Goal: Task Accomplishment & Management: Use online tool/utility

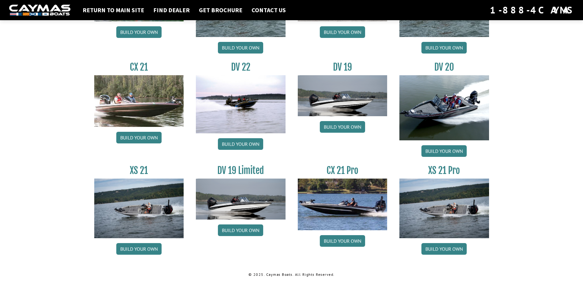
scroll to position [692, 0]
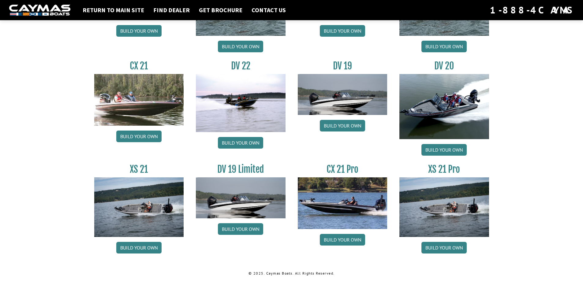
click at [248, 101] on img at bounding box center [241, 103] width 90 height 58
click at [242, 141] on link "Build your own" at bounding box center [240, 143] width 45 height 12
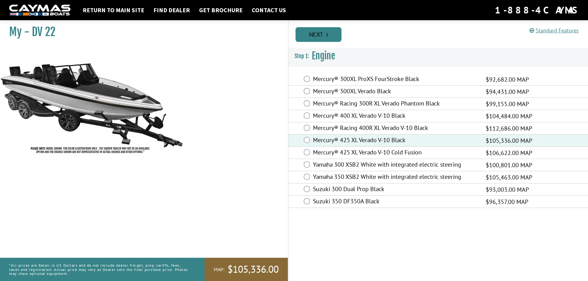
click at [325, 33] on link "Next" at bounding box center [318, 34] width 46 height 15
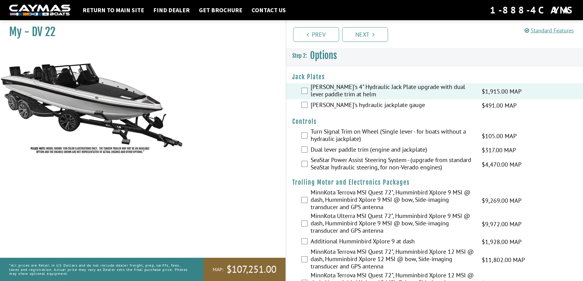
scroll to position [31, 0]
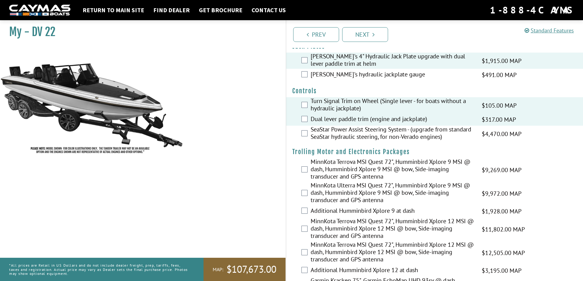
click at [304, 137] on div "SeaStar Power Assist Steering System - (upgrade from standard SeaStar hydraulic…" at bounding box center [434, 134] width 297 height 16
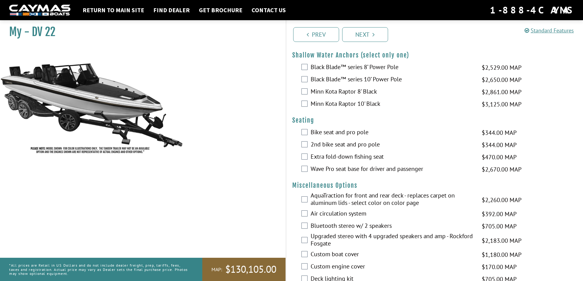
scroll to position [551, 0]
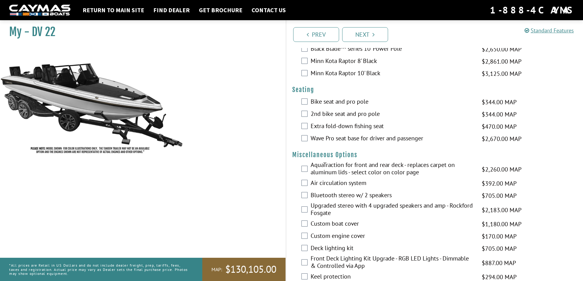
click at [301, 126] on div "Extra fold-down fishing seat $470.00 MAP $555.00 MSRP" at bounding box center [434, 127] width 297 height 12
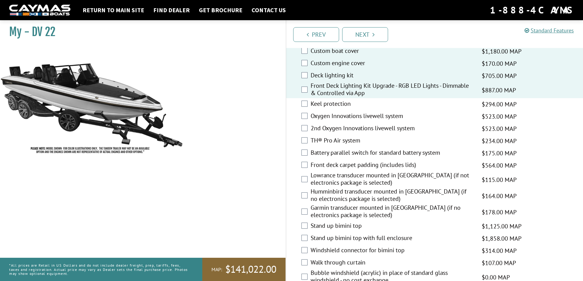
scroll to position [735, 0]
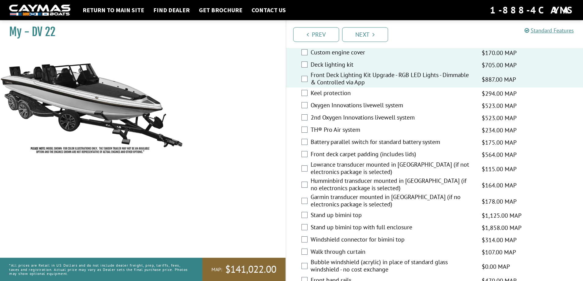
click at [308, 105] on div "Oxygen Innovations livewell system $523.00 MAP $618.00 MSRP" at bounding box center [434, 106] width 297 height 12
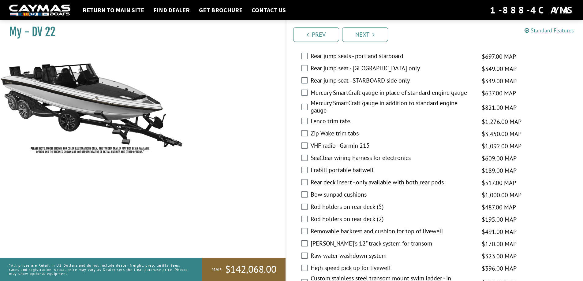
scroll to position [1071, 0]
